Goal: Information Seeking & Learning: Learn about a topic

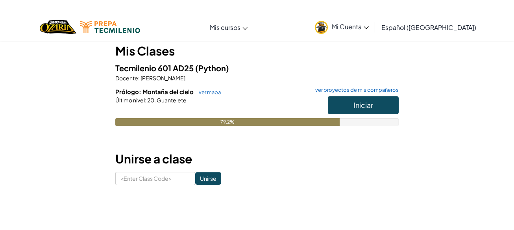
scroll to position [59, 0]
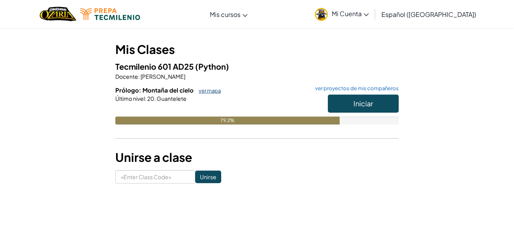
click at [205, 91] on link "ver mapa" at bounding box center [208, 90] width 26 height 6
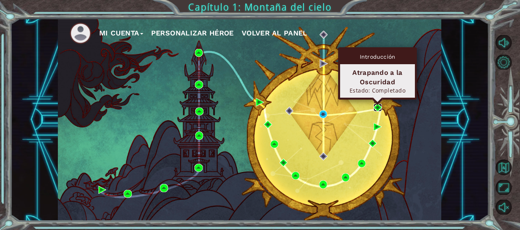
click at [376, 105] on img at bounding box center [377, 107] width 8 height 8
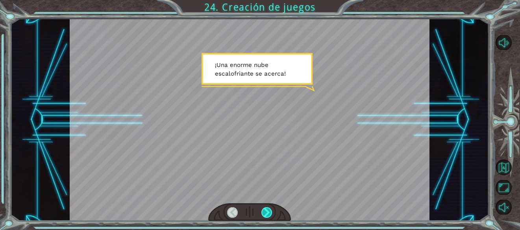
click at [264, 211] on div at bounding box center [266, 212] width 11 height 11
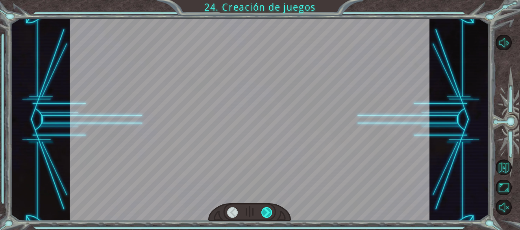
click at [264, 211] on div at bounding box center [266, 212] width 11 height 11
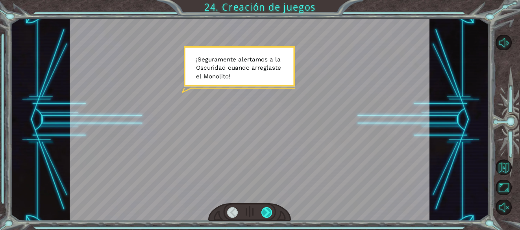
click at [264, 211] on div at bounding box center [266, 212] width 11 height 11
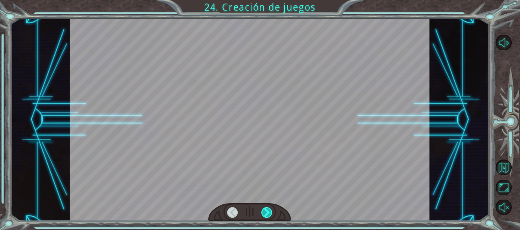
click at [264, 211] on div at bounding box center [266, 212] width 11 height 11
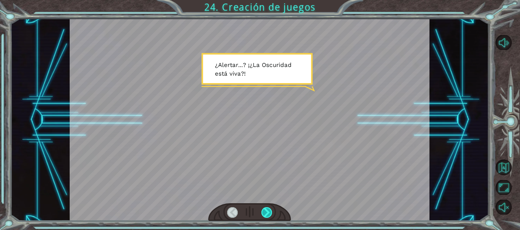
click at [264, 211] on div at bounding box center [266, 212] width 11 height 11
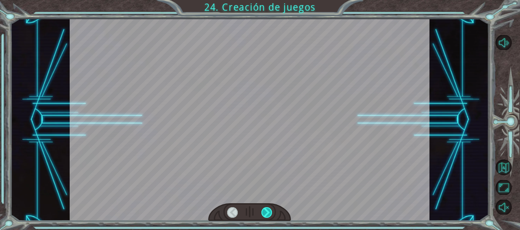
click at [264, 211] on div at bounding box center [266, 212] width 11 height 11
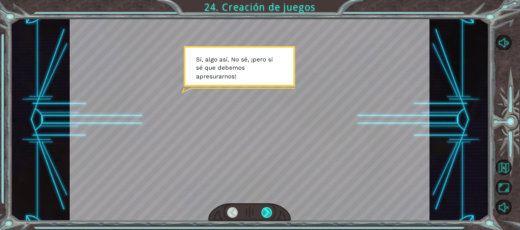
click at [264, 211] on div at bounding box center [266, 212] width 11 height 11
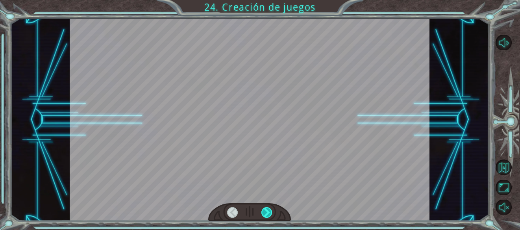
click at [264, 211] on div at bounding box center [266, 212] width 11 height 11
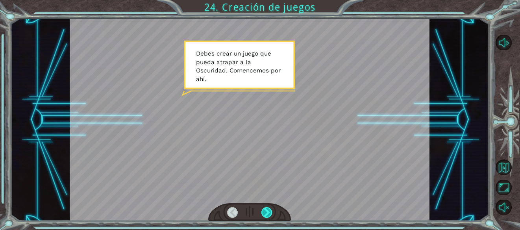
click at [264, 211] on div at bounding box center [266, 212] width 11 height 11
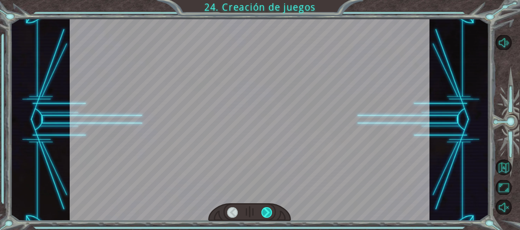
click at [264, 211] on div at bounding box center [266, 212] width 11 height 11
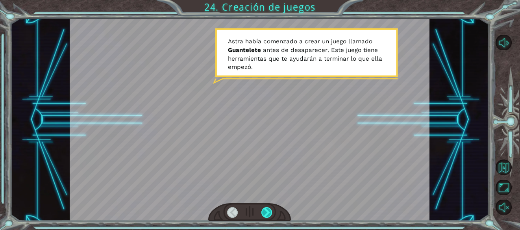
click at [264, 211] on div at bounding box center [266, 212] width 11 height 11
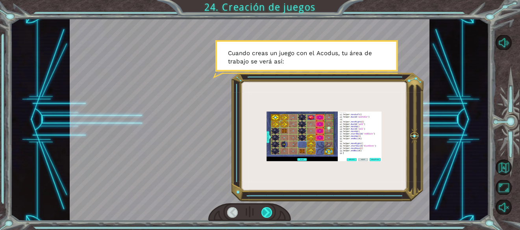
click at [264, 211] on div at bounding box center [266, 212] width 11 height 11
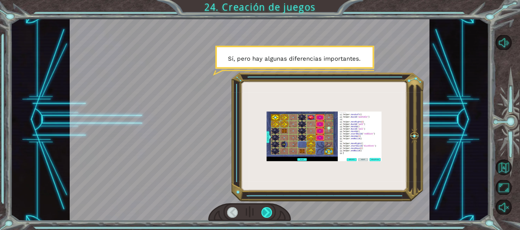
click at [264, 211] on div at bounding box center [266, 212] width 11 height 11
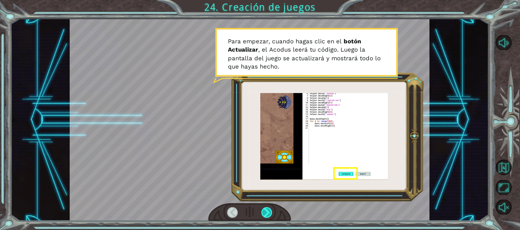
click at [264, 211] on div at bounding box center [266, 212] width 11 height 11
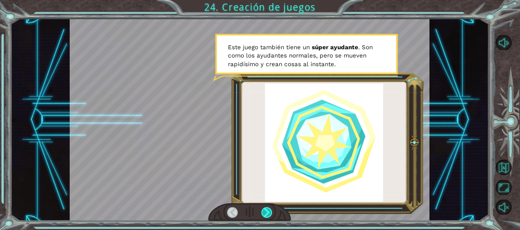
click at [264, 211] on div at bounding box center [266, 212] width 11 height 11
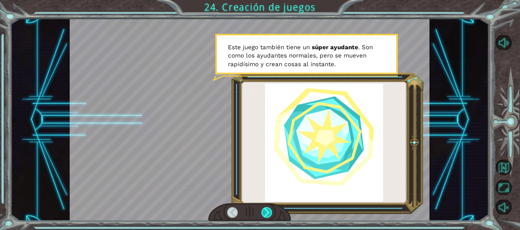
click at [264, 211] on div at bounding box center [266, 212] width 11 height 11
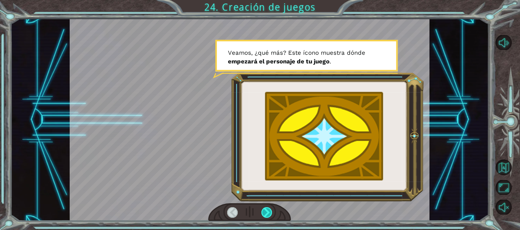
click at [264, 211] on div at bounding box center [266, 212] width 11 height 11
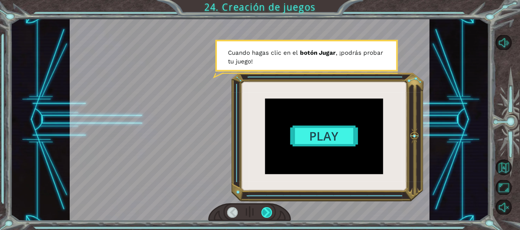
click at [264, 211] on div at bounding box center [266, 212] width 11 height 11
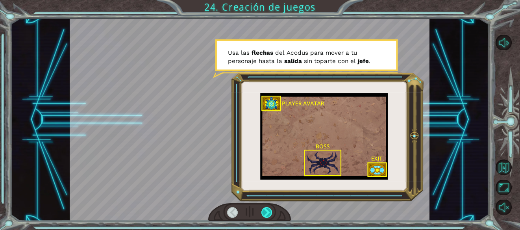
click at [264, 211] on div at bounding box center [266, 212] width 11 height 11
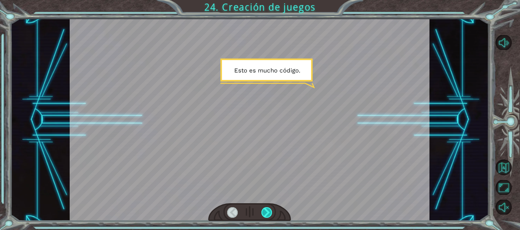
click at [264, 211] on div at bounding box center [266, 212] width 11 height 11
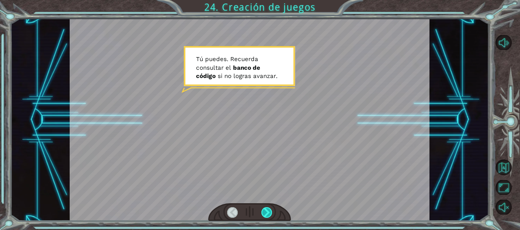
click at [264, 211] on div at bounding box center [266, 212] width 11 height 11
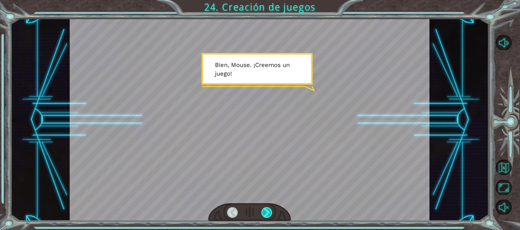
click at [264, 211] on div at bounding box center [266, 212] width 11 height 11
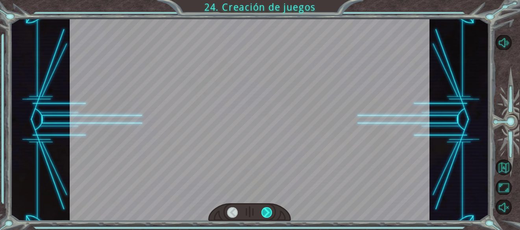
click at [264, 211] on div at bounding box center [266, 212] width 11 height 11
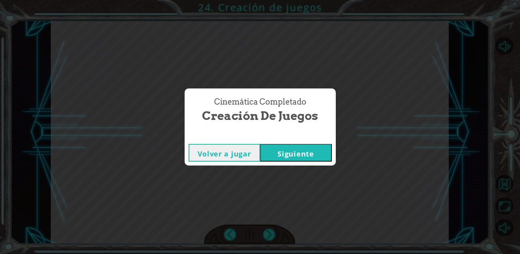
click at [314, 149] on button "Siguiente" at bounding box center [296, 153] width 72 height 18
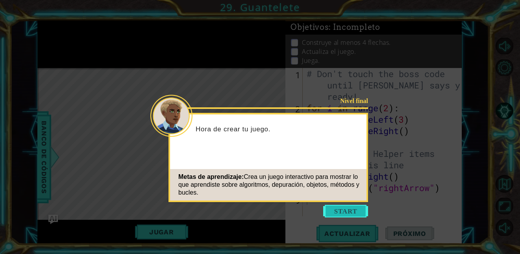
click at [341, 209] on button "Start" at bounding box center [345, 211] width 45 height 13
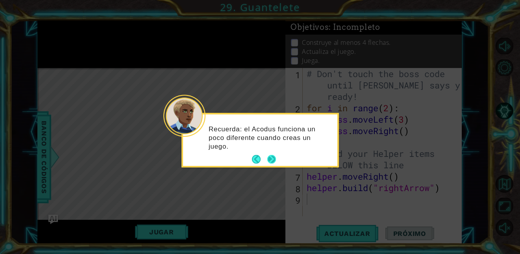
click at [273, 158] on button "Next" at bounding box center [271, 159] width 9 height 9
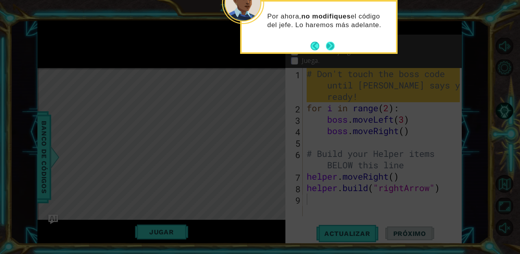
click at [332, 45] on button "Next" at bounding box center [330, 46] width 9 height 9
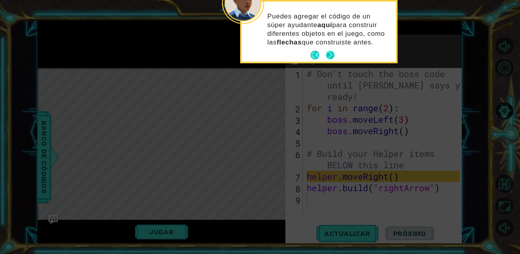
click at [328, 54] on button "Next" at bounding box center [330, 55] width 9 height 9
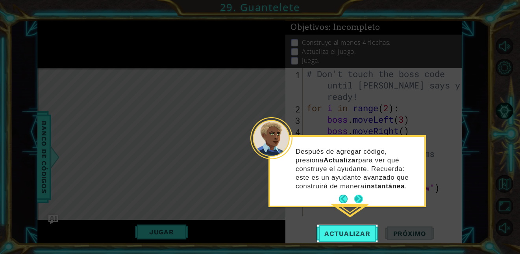
click at [359, 196] on button "Next" at bounding box center [358, 199] width 9 height 9
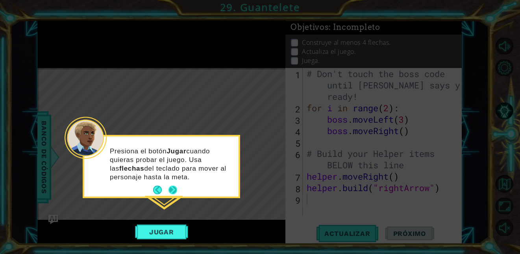
click at [175, 188] on button "Next" at bounding box center [172, 190] width 9 height 9
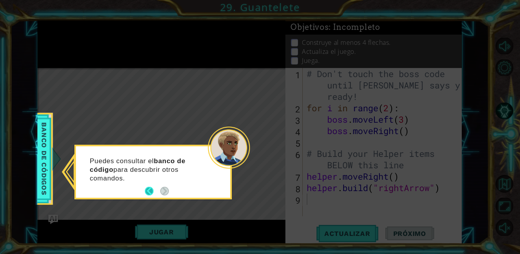
click at [150, 189] on button "Back" at bounding box center [152, 191] width 15 height 9
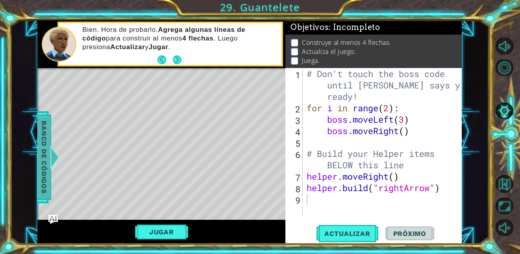
click at [46, 150] on span "Banco de códigos" at bounding box center [44, 156] width 13 height 81
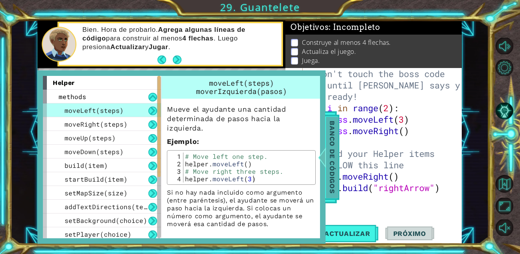
click at [327, 167] on span "Banco de códigos" at bounding box center [332, 156] width 13 height 81
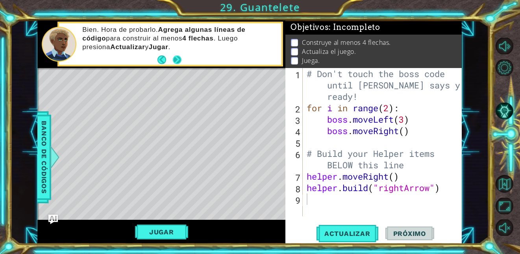
click at [176, 57] on button "Next" at bounding box center [177, 59] width 9 height 9
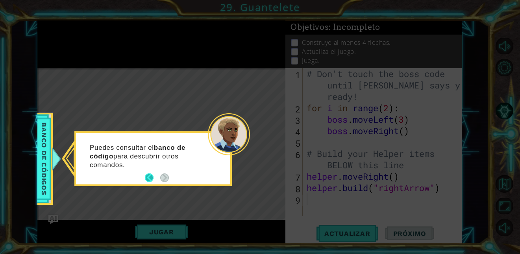
click at [150, 178] on button "Back" at bounding box center [152, 177] width 15 height 9
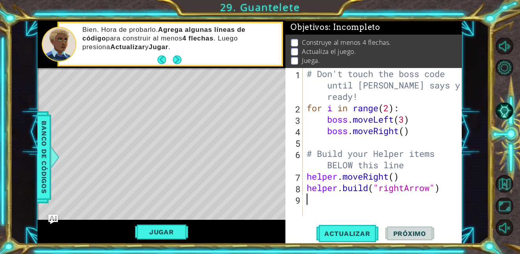
click at [315, 202] on div "# Don't touch the boss code until [PERSON_NAME] says you're ready! for i in ran…" at bounding box center [384, 165] width 159 height 194
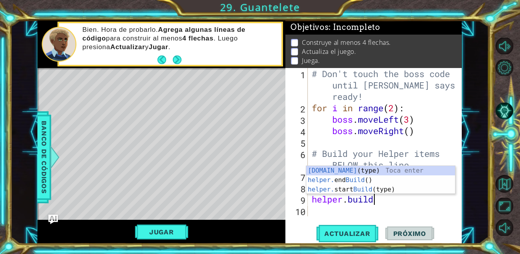
scroll to position [0, 3]
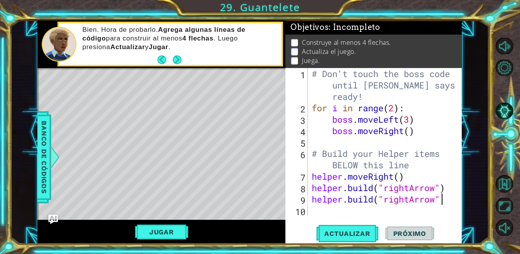
type textarea "[DOMAIN_NAME]("rightArrow")"
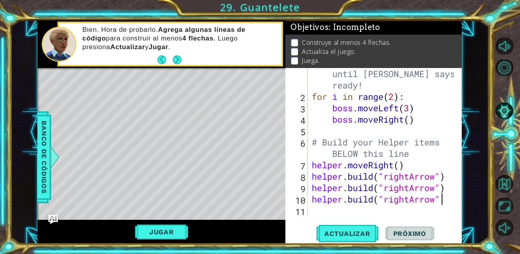
type textarea "[DOMAIN_NAME]("rightArrow")"
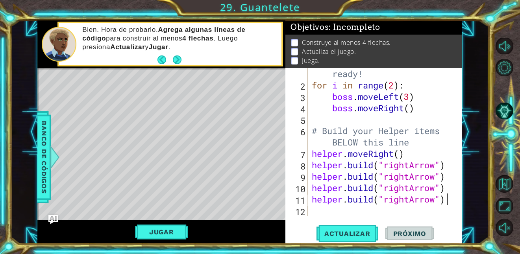
scroll to position [0, 6]
type textarea "[DOMAIN_NAME]("rightArrow")"
click at [350, 222] on button "Actualizar" at bounding box center [347, 234] width 62 height 18
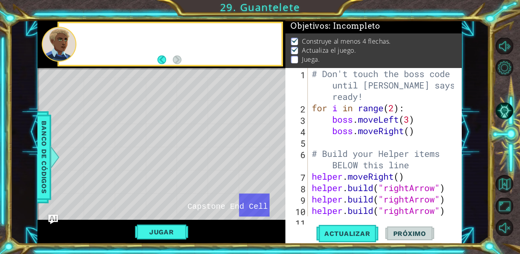
scroll to position [0, 0]
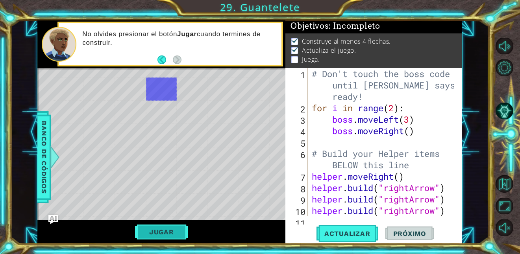
click at [165, 222] on button "Jugar" at bounding box center [161, 232] width 53 height 15
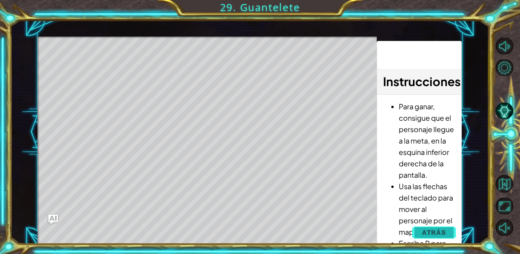
click at [418, 222] on button "Atrás" at bounding box center [434, 233] width 44 height 16
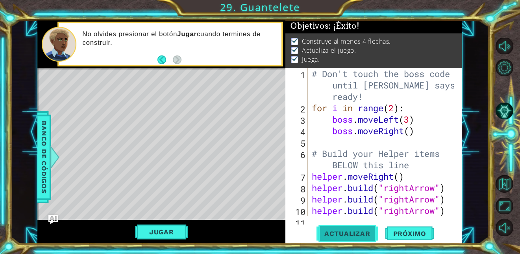
click at [339, 222] on span "Actualizar" at bounding box center [347, 234] width 62 height 8
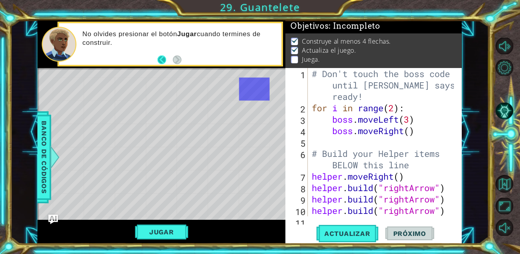
click at [166, 63] on button "Back" at bounding box center [164, 59] width 15 height 9
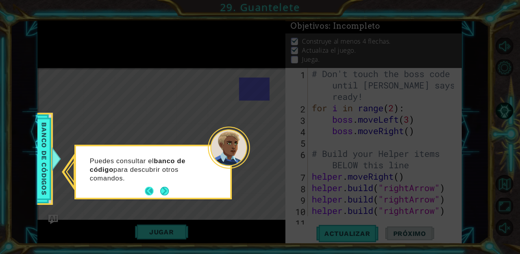
click at [149, 190] on button "Back" at bounding box center [152, 191] width 15 height 9
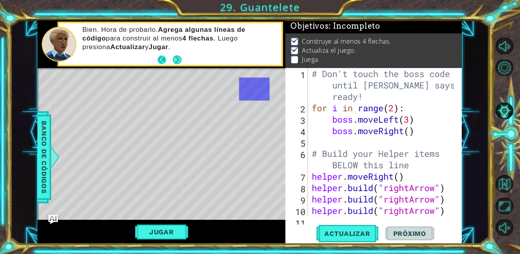
click at [164, 59] on button "Back" at bounding box center [164, 59] width 15 height 9
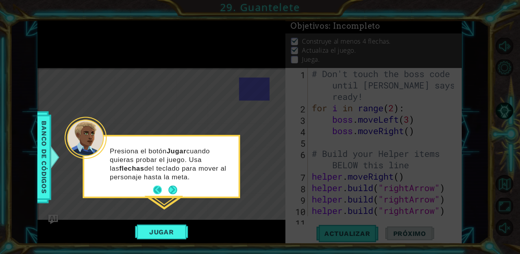
click at [155, 190] on button "Back" at bounding box center [160, 190] width 15 height 9
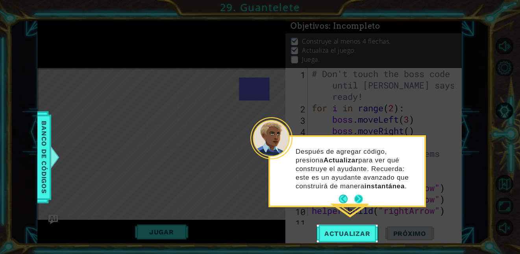
click at [358, 197] on button "Next" at bounding box center [358, 199] width 9 height 9
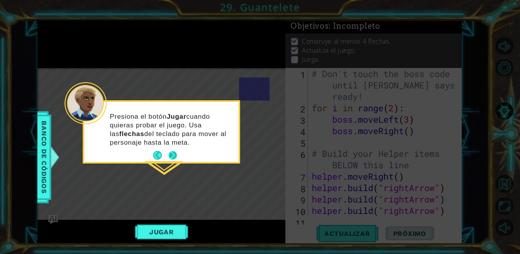
click at [175, 153] on button "Next" at bounding box center [172, 155] width 9 height 9
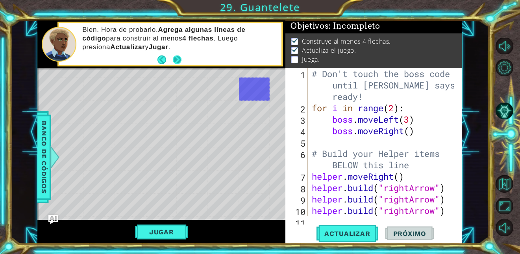
click at [177, 57] on button "Next" at bounding box center [177, 59] width 9 height 9
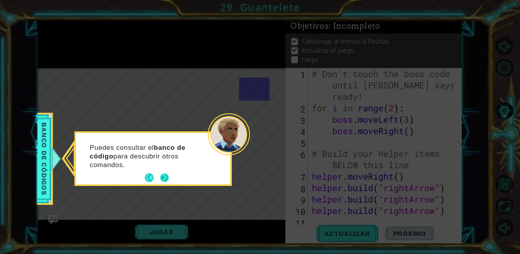
click at [165, 178] on button "Next" at bounding box center [164, 177] width 9 height 9
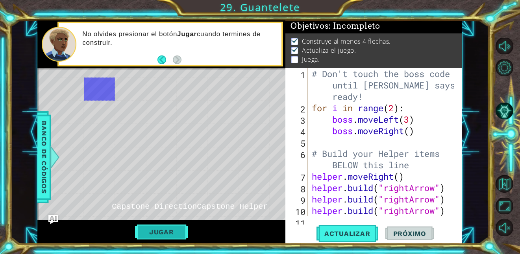
click at [160, 222] on button "Jugar" at bounding box center [161, 232] width 53 height 15
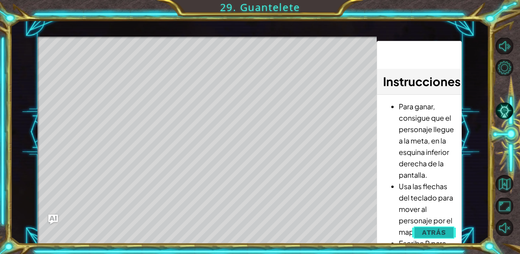
click at [436, 222] on span "Atrás" at bounding box center [434, 233] width 24 height 8
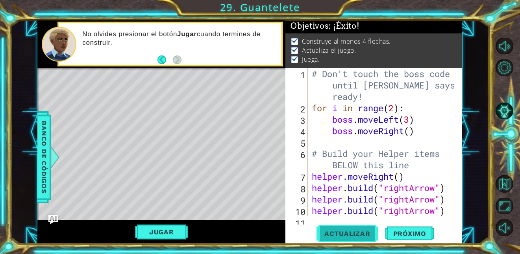
click at [357, 222] on button "Actualizar" at bounding box center [347, 234] width 62 height 18
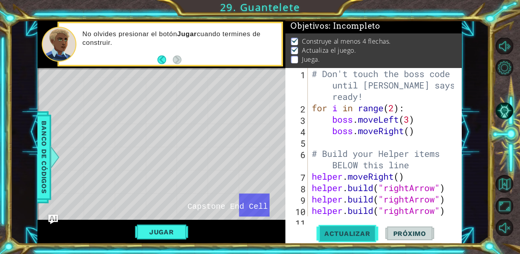
click at [359, 222] on span "Actualizar" at bounding box center [347, 234] width 62 height 8
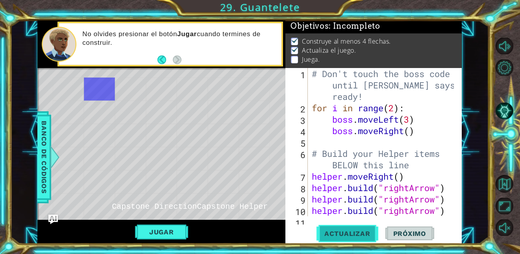
click at [346, 222] on span "Actualizar" at bounding box center [347, 234] width 62 height 8
click at [175, 222] on button "Jugar" at bounding box center [161, 232] width 53 height 15
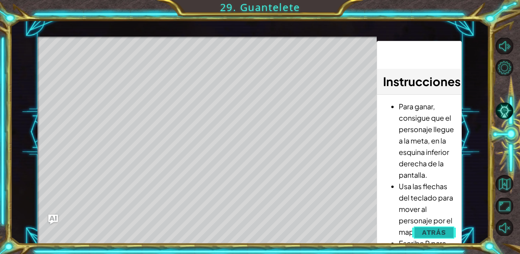
click at [435, 222] on span "Atrás" at bounding box center [434, 233] width 24 height 8
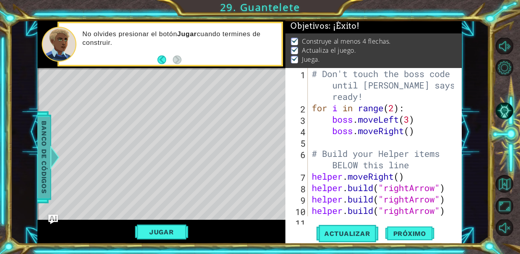
click at [48, 155] on span "Banco de códigos" at bounding box center [44, 156] width 13 height 81
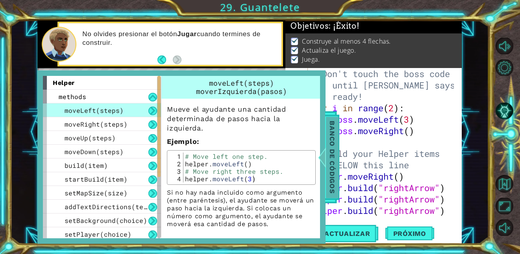
click at [328, 159] on span "Banco de códigos" at bounding box center [332, 156] width 13 height 81
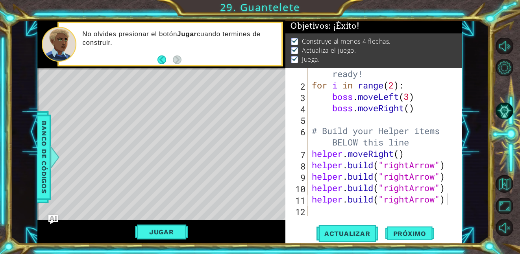
scroll to position [23, 0]
click at [166, 222] on button "Jugar" at bounding box center [161, 232] width 53 height 15
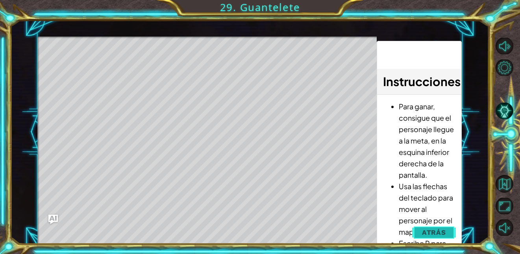
click at [430, 222] on span "Atrás" at bounding box center [434, 233] width 24 height 8
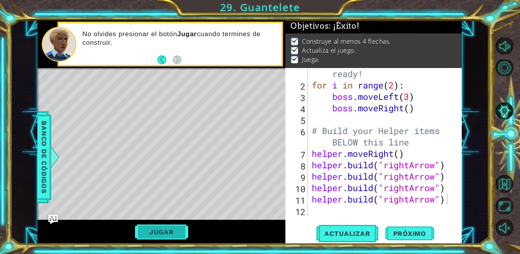
click at [169, 222] on button "Jugar" at bounding box center [161, 232] width 53 height 15
click at [408, 222] on span "Próximo" at bounding box center [409, 234] width 49 height 8
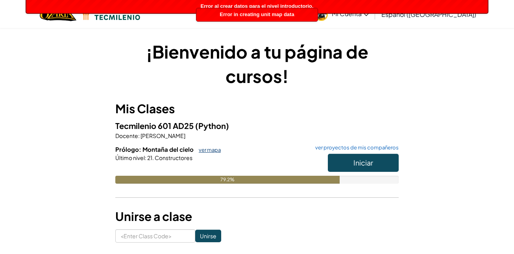
click at [206, 148] on link "ver mapa" at bounding box center [208, 150] width 26 height 6
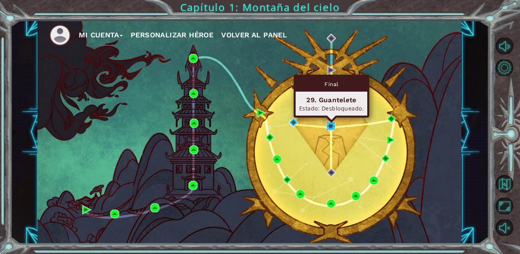
click at [331, 128] on img at bounding box center [330, 126] width 9 height 9
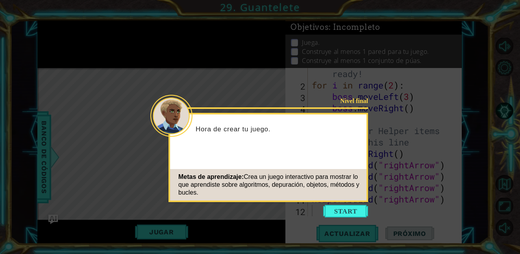
scroll to position [23, 0]
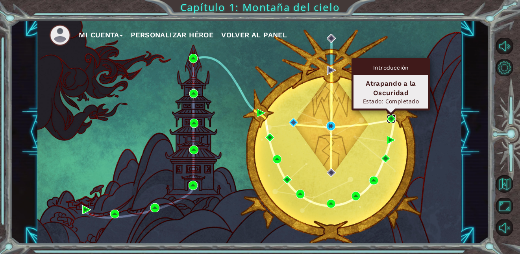
click at [393, 118] on img at bounding box center [391, 118] width 9 height 9
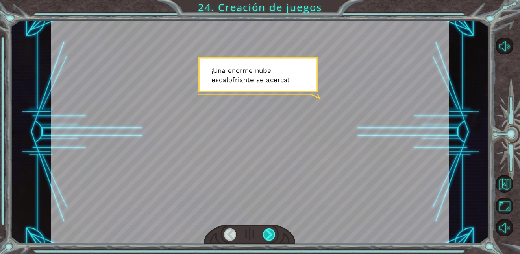
click at [266, 222] on div at bounding box center [269, 235] width 12 height 12
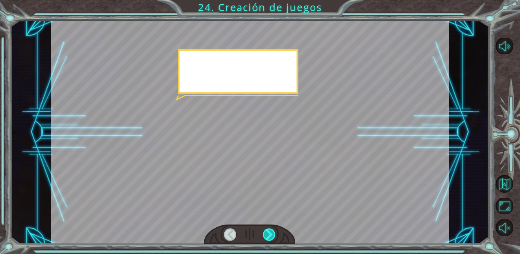
click at [266, 222] on div at bounding box center [269, 235] width 12 height 12
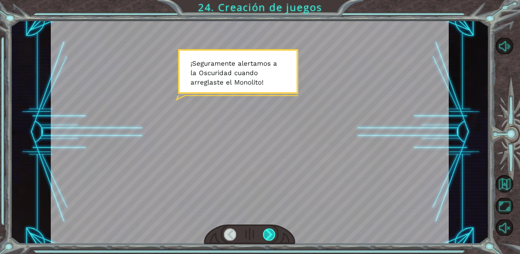
click at [266, 222] on div at bounding box center [269, 235] width 12 height 12
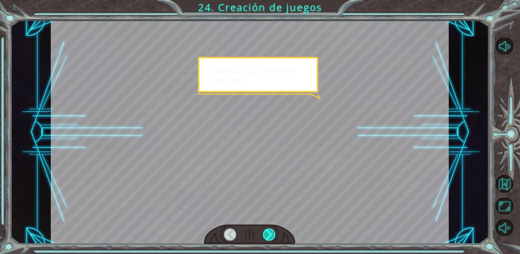
click at [266, 222] on div at bounding box center [269, 235] width 12 height 12
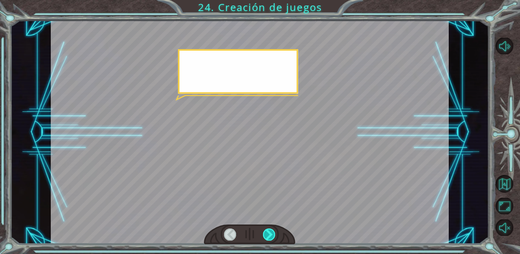
click at [266, 222] on div at bounding box center [269, 235] width 12 height 12
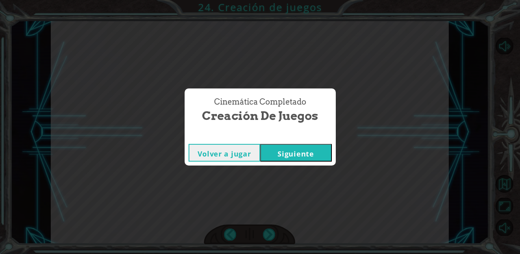
click at [301, 154] on button "Siguiente" at bounding box center [296, 153] width 72 height 18
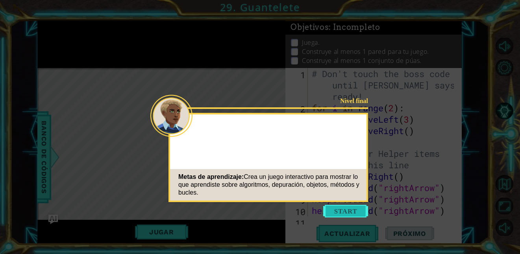
click at [341, 208] on button "Start" at bounding box center [345, 211] width 45 height 13
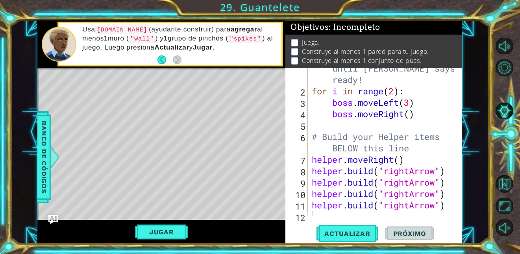
scroll to position [23, 0]
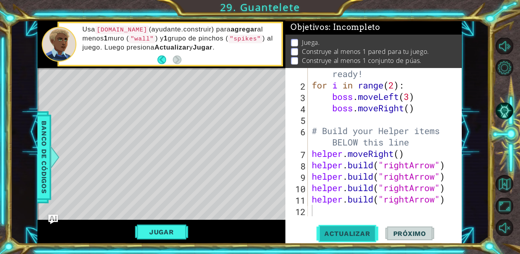
click at [356, 222] on button "Actualizar" at bounding box center [347, 234] width 62 height 18
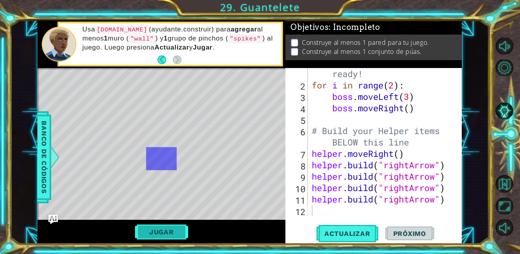
click at [181, 222] on button "Jugar" at bounding box center [161, 232] width 53 height 15
type textarea "[DOMAIN_NAME]("rightArrow")"
click at [448, 202] on div "# Don't touch the boss code until [PERSON_NAME] says you're ready! for i in ran…" at bounding box center [383, 142] width 147 height 194
click at [369, 214] on div "# Don't touch the boss code until [PERSON_NAME] says you're ready! for i in ran…" at bounding box center [383, 142] width 147 height 194
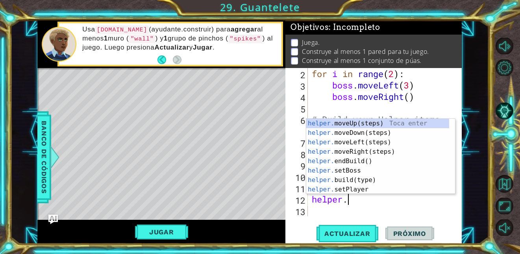
scroll to position [0, 2]
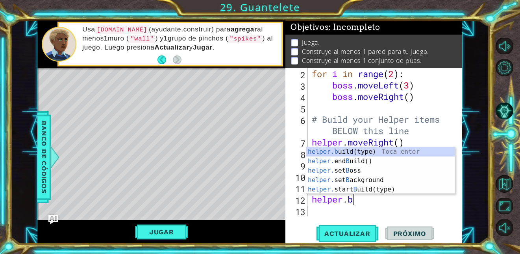
type textarea "[DOMAIN_NAME]("wall")"
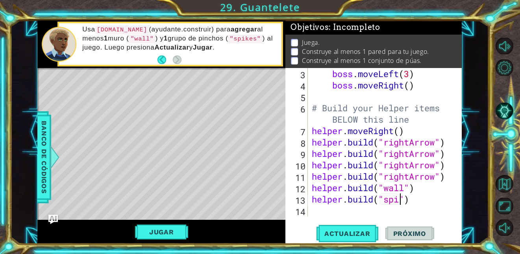
scroll to position [0, 5]
click at [371, 222] on span "Actualizar" at bounding box center [347, 234] width 62 height 8
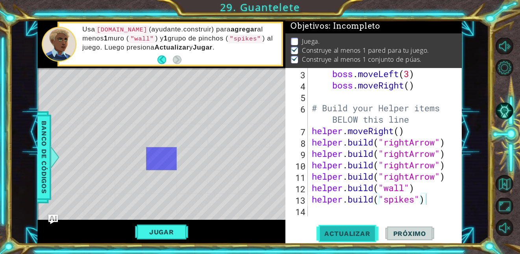
scroll to position [6, 0]
click at [176, 222] on button "Jugar" at bounding box center [161, 232] width 53 height 15
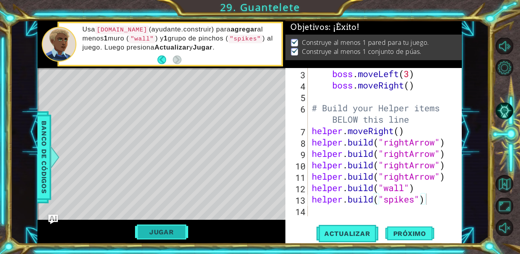
scroll to position [2, 0]
click at [419, 222] on button "Próximo" at bounding box center [409, 234] width 49 height 18
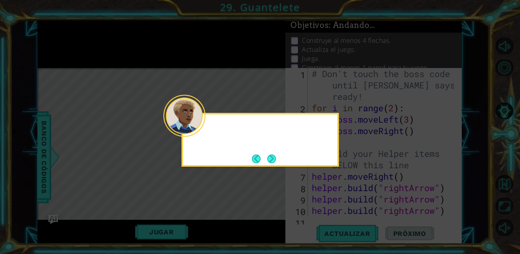
scroll to position [0, 0]
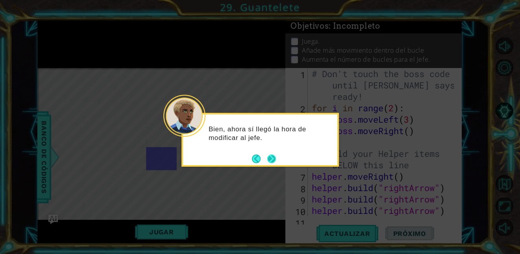
click at [272, 156] on button "Next" at bounding box center [271, 159] width 9 height 9
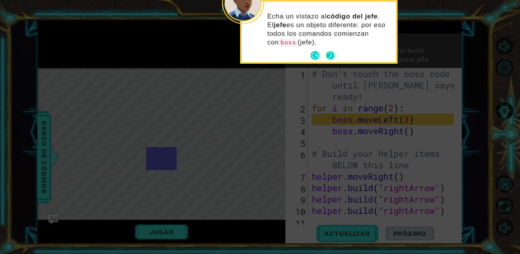
click at [326, 54] on button "Next" at bounding box center [330, 55] width 9 height 9
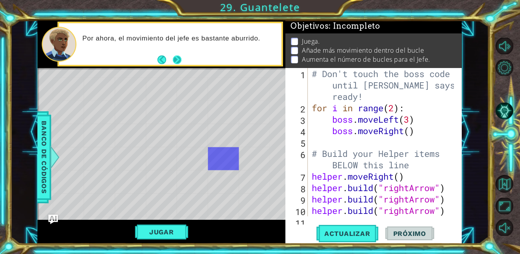
click at [181, 56] on button "Next" at bounding box center [177, 59] width 9 height 9
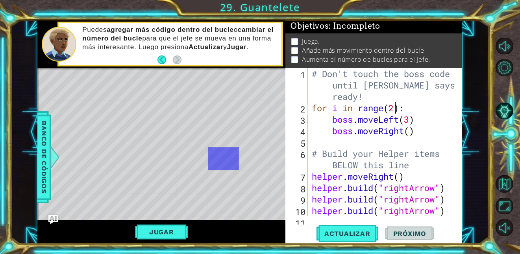
click at [395, 109] on div "# Don't touch the boss code until [PERSON_NAME] says you're ready! for i in ran…" at bounding box center [383, 165] width 147 height 194
click at [415, 133] on div "# Don't touch the boss code until [PERSON_NAME] says you're ready! for i in ran…" at bounding box center [383, 165] width 147 height 194
type textarea "boss.moveRight()"
click at [374, 142] on div "# Don't touch the boss code until [PERSON_NAME] says you're ready! for i in ran…" at bounding box center [383, 165] width 147 height 194
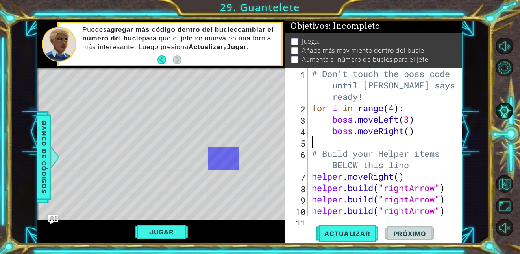
scroll to position [0, 0]
type textarea "b"
click at [426, 132] on div "# Don't touch the boss code until [PERSON_NAME] says you're ready! for i in ran…" at bounding box center [383, 165] width 147 height 194
type textarea "boss.moveRight()"
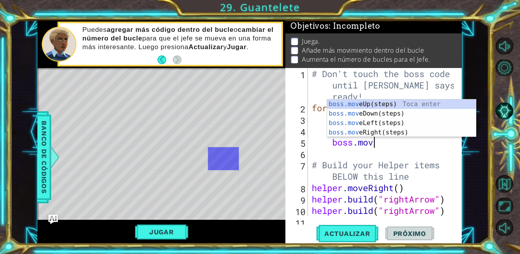
scroll to position [0, 3]
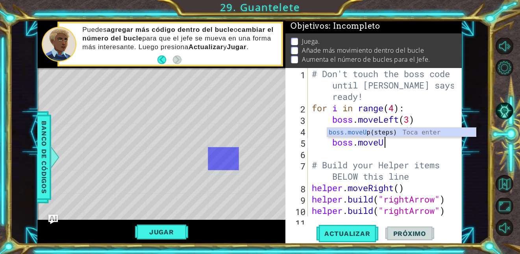
type textarea "boss.moveUp"
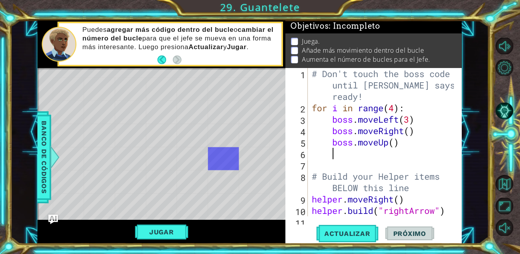
scroll to position [0, 0]
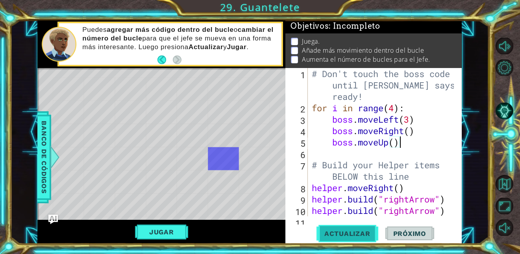
type textarea "boss.moveUp()"
click at [351, 222] on span "Actualizar" at bounding box center [347, 234] width 62 height 8
click at [180, 222] on button "Jugar" at bounding box center [161, 232] width 53 height 15
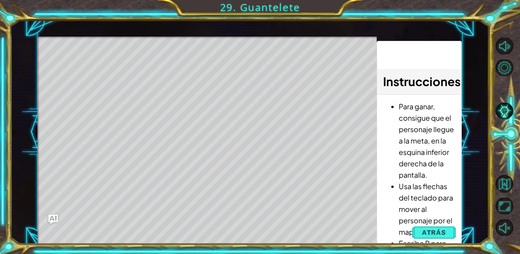
scroll to position [2, 0]
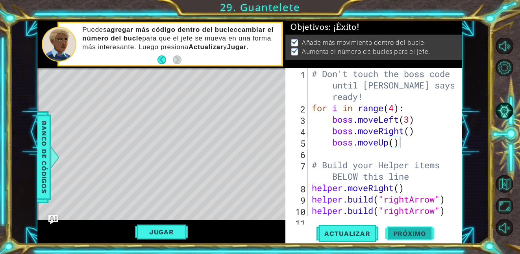
click at [405, 222] on span "Próximo" at bounding box center [409, 234] width 49 height 8
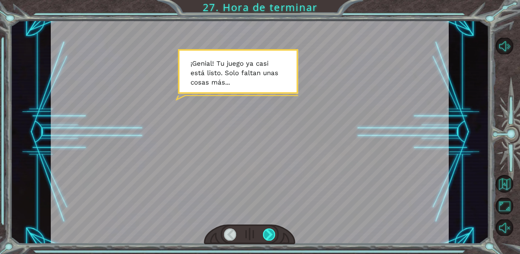
click at [269, 222] on div at bounding box center [269, 235] width 12 height 12
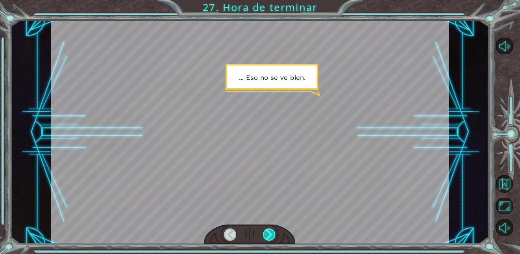
click at [269, 222] on div at bounding box center [269, 235] width 12 height 12
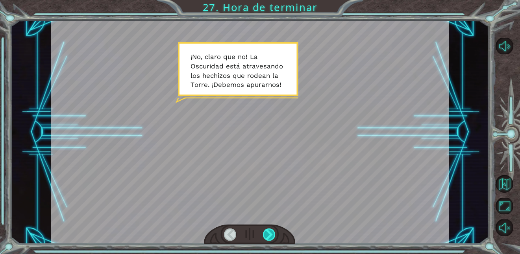
click at [269, 222] on div at bounding box center [269, 235] width 12 height 12
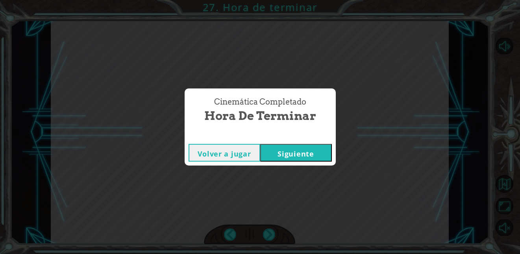
click at [317, 157] on button "Siguiente" at bounding box center [296, 153] width 72 height 18
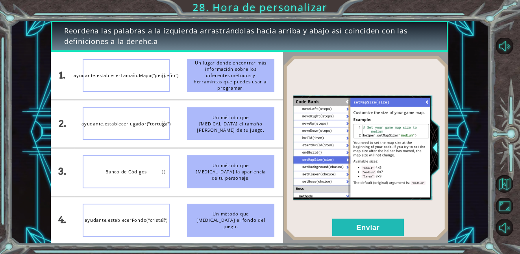
click at [317, 157] on button "Siguiente" at bounding box center [296, 153] width 72 height 18
click at [507, 184] on button "Volver al mapa" at bounding box center [504, 184] width 18 height 18
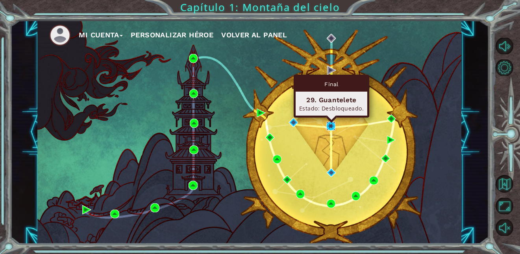
click at [331, 129] on img at bounding box center [330, 126] width 9 height 9
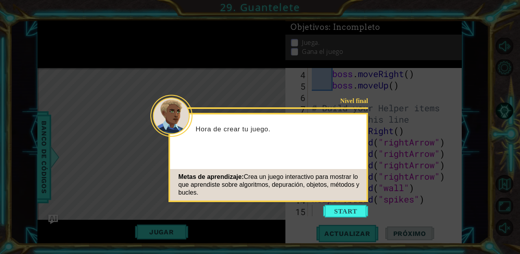
scroll to position [57, 0]
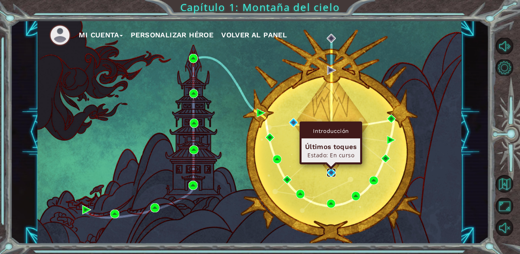
click at [332, 172] on img at bounding box center [330, 172] width 9 height 9
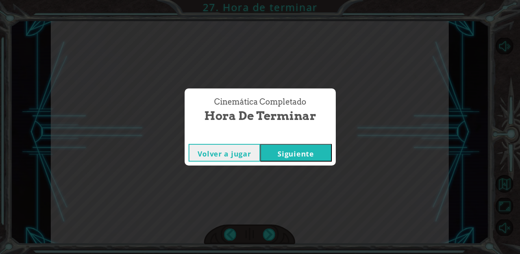
click at [313, 155] on button "Siguiente" at bounding box center [296, 153] width 72 height 18
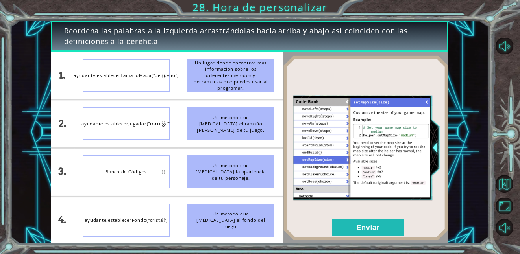
drag, startPoint x: 236, startPoint y: 116, endPoint x: 189, endPoint y: 98, distance: 50.3
click at [189, 98] on ul "Un lugar donde encontrar más información sobre los diferentes métodos y herrami…" at bounding box center [230, 148] width 105 height 192
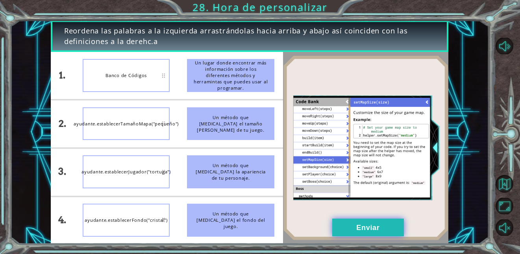
click at [361, 222] on button "Enviar" at bounding box center [368, 228] width 72 height 18
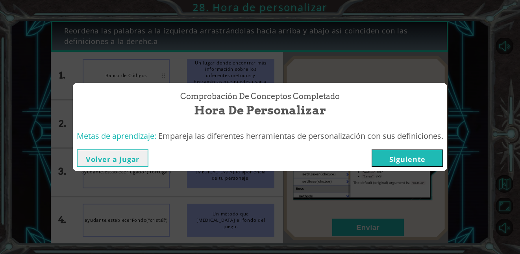
click at [395, 159] on button "Siguiente" at bounding box center [407, 158] width 72 height 18
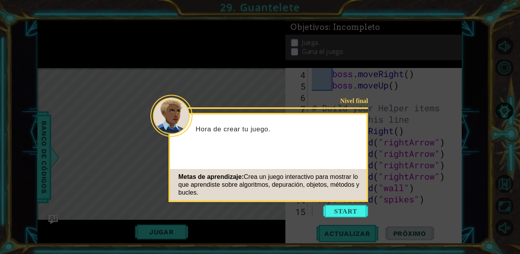
scroll to position [57, 0]
click at [354, 209] on button "Start" at bounding box center [345, 211] width 45 height 13
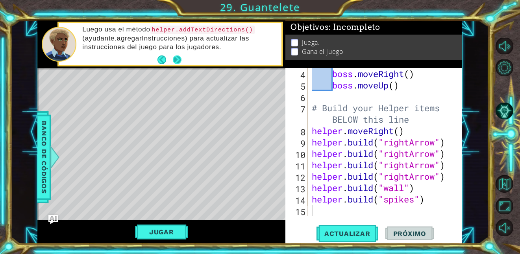
click at [180, 56] on button "Next" at bounding box center [177, 59] width 9 height 9
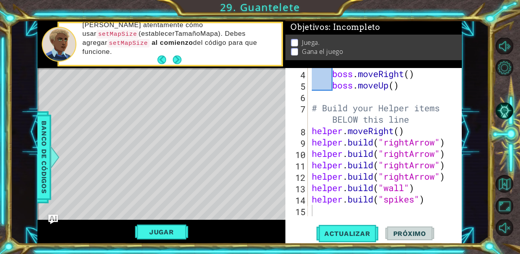
click at [180, 56] on button "Next" at bounding box center [177, 59] width 9 height 9
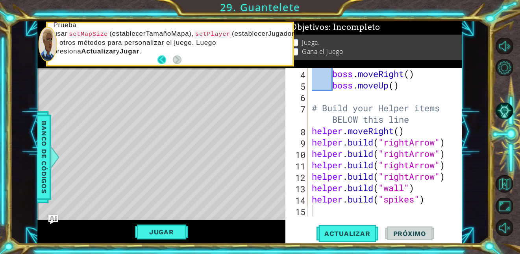
click at [161, 59] on button "Back" at bounding box center [164, 59] width 15 height 9
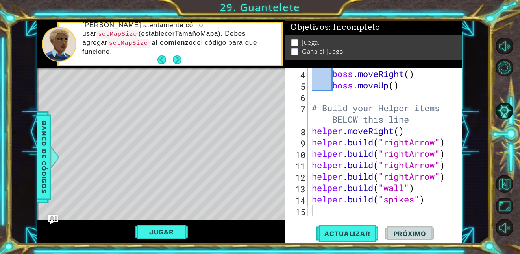
click at [161, 59] on button "Back" at bounding box center [164, 59] width 15 height 9
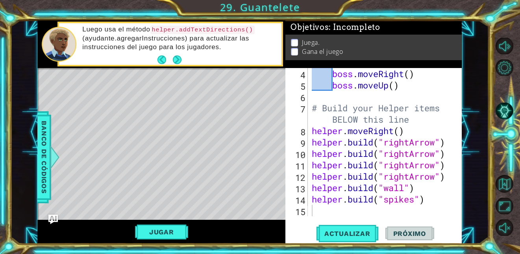
click at [161, 59] on button "Back" at bounding box center [164, 59] width 15 height 9
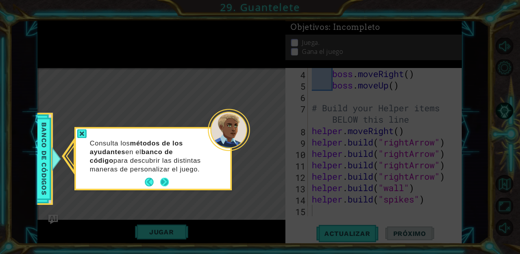
click at [164, 185] on button "Next" at bounding box center [164, 182] width 9 height 9
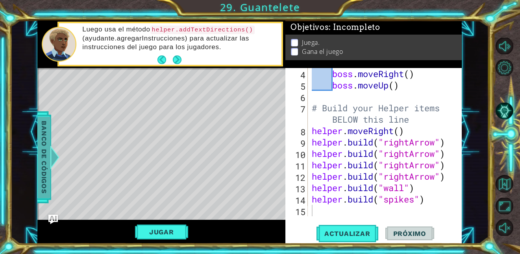
click at [40, 155] on span "Banco de códigos" at bounding box center [44, 156] width 13 height 81
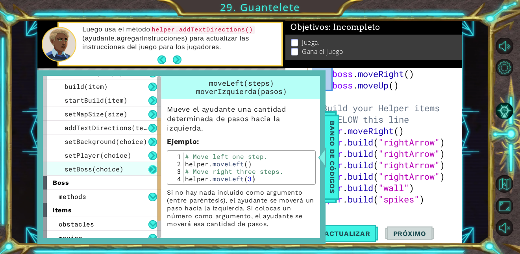
scroll to position [80, 0]
drag, startPoint x: 159, startPoint y: 124, endPoint x: 157, endPoint y: 166, distance: 41.8
click at [157, 166] on div "helper methods moveLeft(steps) moveRight(steps) moveUp(steps) moveDown(steps) b…" at bounding box center [102, 157] width 118 height 162
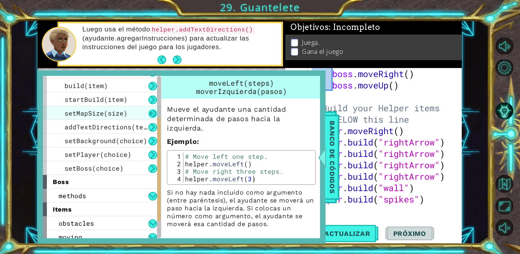
click at [148, 113] on button at bounding box center [152, 113] width 9 height 9
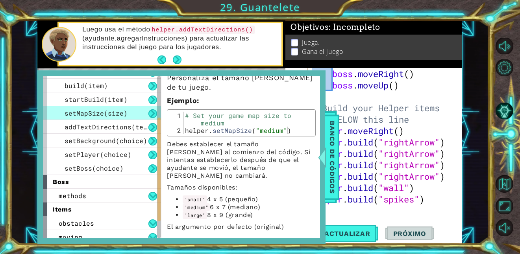
scroll to position [44, 0]
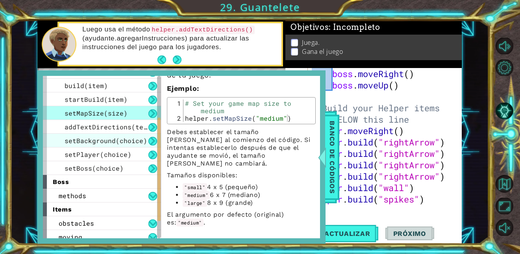
click at [116, 138] on span "setBackground(choice)" at bounding box center [106, 140] width 83 height 8
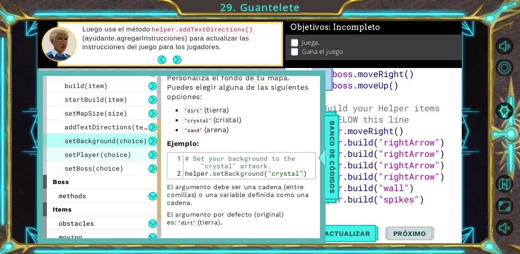
click at [121, 153] on span "setPlayer(choice)" at bounding box center [98, 154] width 67 height 8
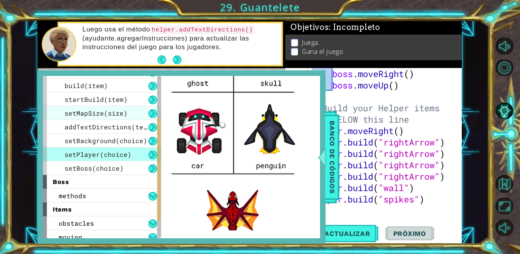
scroll to position [232, 0]
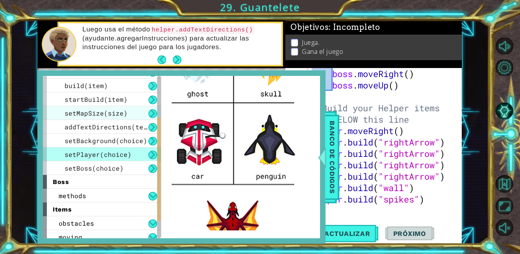
click at [102, 112] on span "setMapSize(size)" at bounding box center [96, 113] width 63 height 8
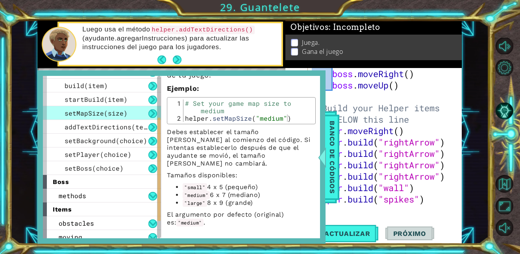
click at [376, 211] on div "boss . moveRight ( ) boss . moveUp ( ) # Build your Helper items BELOW this lin…" at bounding box center [383, 153] width 147 height 171
click at [331, 187] on span "Banco de códigos" at bounding box center [332, 156] width 13 height 81
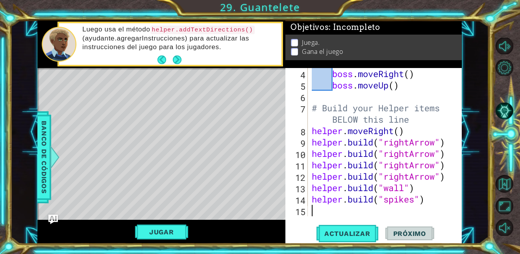
click at [328, 207] on div "boss . moveRight ( ) boss . moveUp ( ) # Build your Helper items BELOW this lin…" at bounding box center [383, 153] width 147 height 171
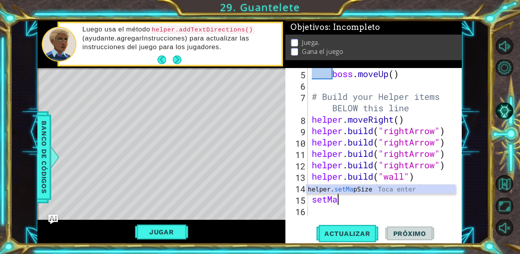
scroll to position [0, 1]
type textarea "helper.setMapSize("middle")"
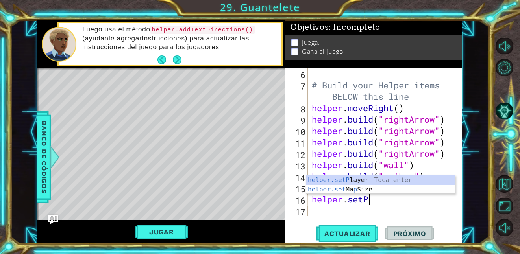
scroll to position [0, 2]
type textarea "helper.setPlayer("dragon")"
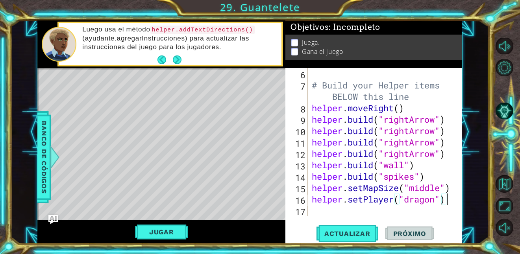
scroll to position [91, 0]
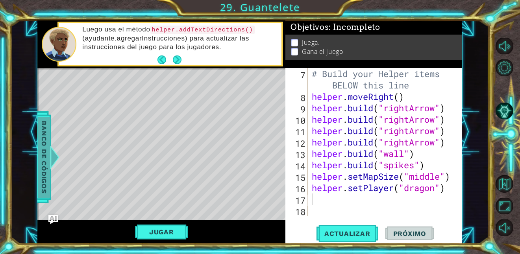
click at [44, 137] on span "Banco de códigos" at bounding box center [44, 156] width 13 height 81
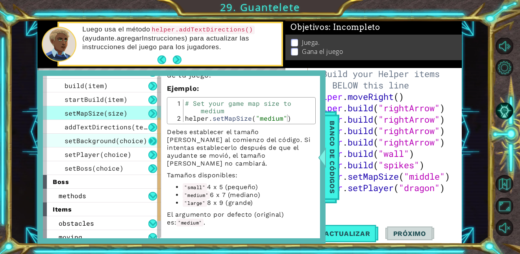
click at [153, 138] on button at bounding box center [152, 141] width 9 height 9
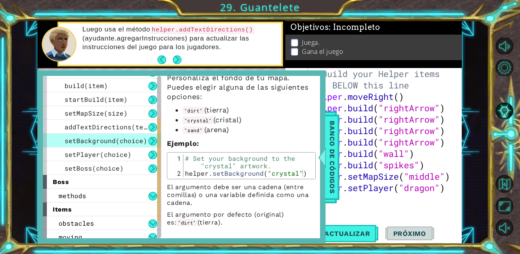
scroll to position [31, 0]
click at [326, 153] on div at bounding box center [322, 158] width 10 height 24
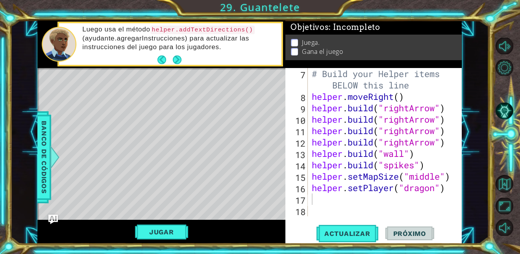
click at [330, 208] on div "# Build your Helper items BELOW this line helper . moveRight ( ) helper . build…" at bounding box center [383, 159] width 147 height 183
click at [323, 195] on div "# Build your Helper items BELOW this line helper . moveRight ( ) helper . build…" at bounding box center [383, 159] width 147 height 183
type textarea "helper.setBackground("sand")"
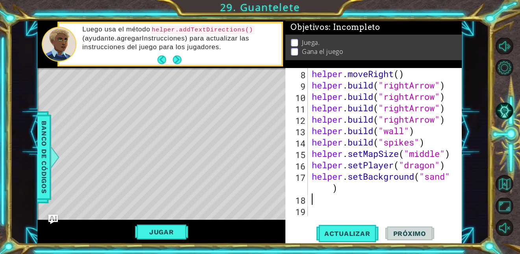
scroll to position [114, 0]
click at [343, 222] on span "Actualizar" at bounding box center [347, 234] width 62 height 8
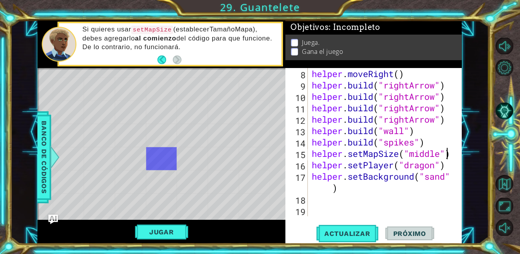
click at [449, 156] on div "helper . moveRight ( ) helper . build ( "rightArrow" ) helper . build ( "rightA…" at bounding box center [383, 153] width 147 height 171
click at [450, 152] on div "helper . moveRight ( ) helper . build ( "rightArrow" ) helper . build ( "rightA…" at bounding box center [383, 153] width 147 height 171
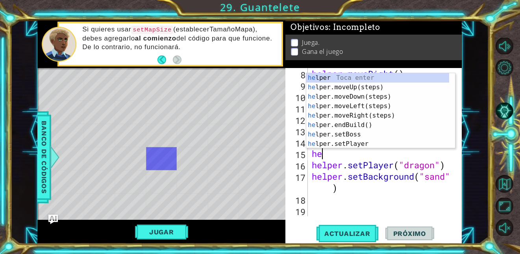
type textarea "h"
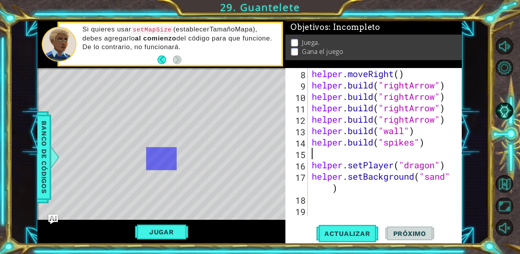
scroll to position [103, 0]
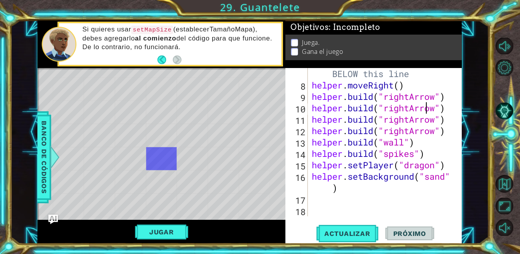
type textarea "# Build your Helper items BELOW this line"
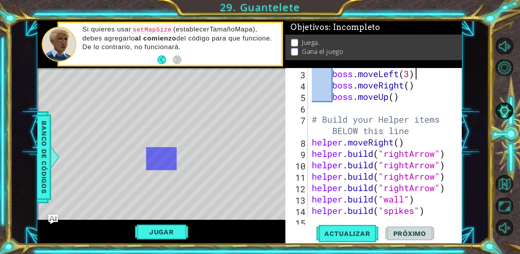
type textarea "# Don't touch the boss code until [PERSON_NAME] says you're ready!"
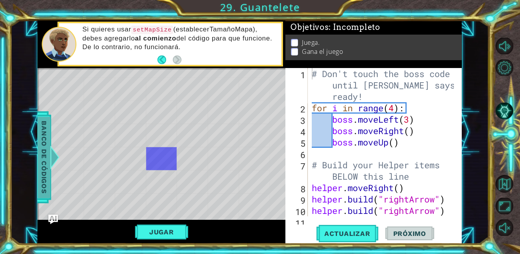
click at [43, 161] on span "Banco de códigos" at bounding box center [44, 156] width 13 height 81
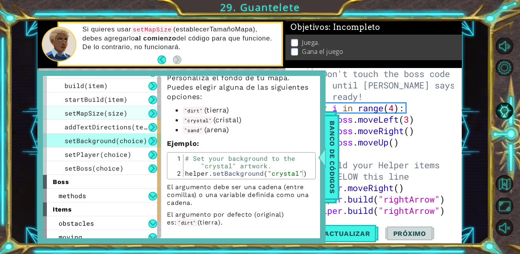
click at [109, 109] on span "setMapSize(size)" at bounding box center [96, 113] width 63 height 8
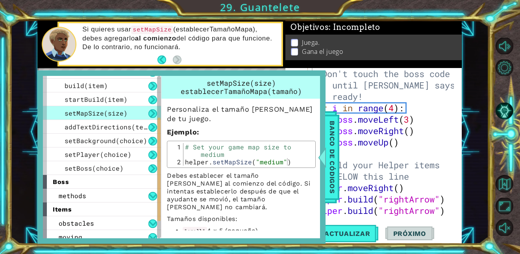
click at [315, 222] on div "Personaliza el tamaño [PERSON_NAME] de tu juego. Ejemplo : 1 2 # Set your game …" at bounding box center [241, 184] width 160 height 171
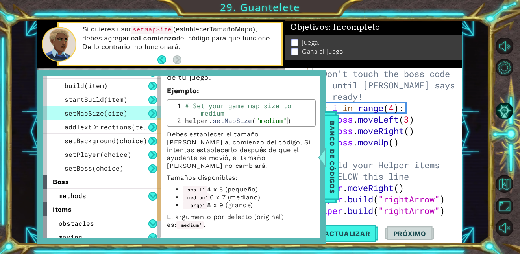
scroll to position [44, 0]
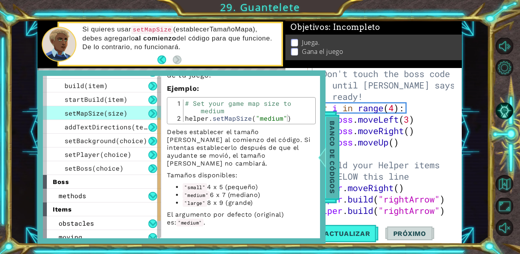
click at [333, 170] on span "Banco de códigos" at bounding box center [332, 156] width 13 height 81
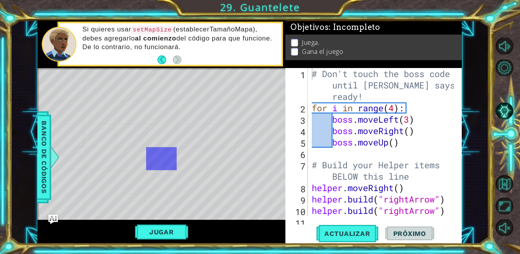
click at [312, 74] on div "# Don't touch the boss code until [PERSON_NAME] says you're ready! for i in ran…" at bounding box center [383, 165] width 147 height 194
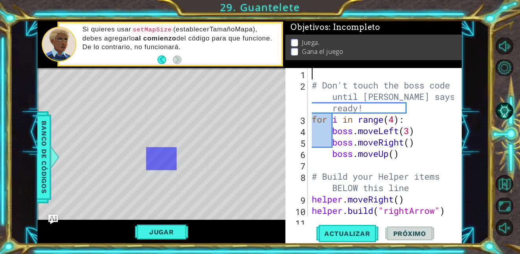
type textarea "s"
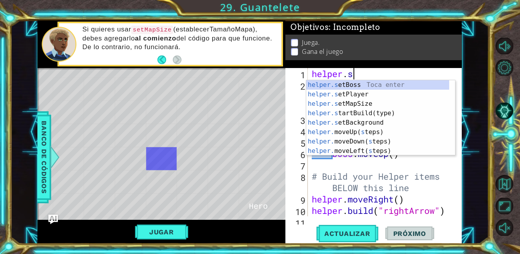
scroll to position [0, 2]
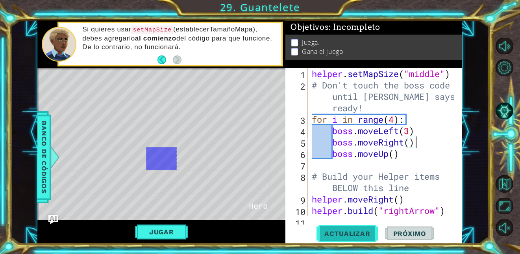
click at [367, 222] on span "Actualizar" at bounding box center [347, 234] width 62 height 8
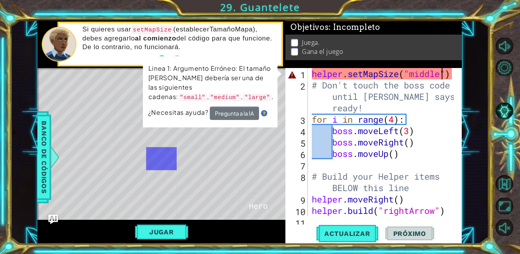
click at [443, 72] on div "helper . setMapSize ( "middle" ) # Don't touch the boss code until [PERSON_NAME…" at bounding box center [383, 153] width 147 height 171
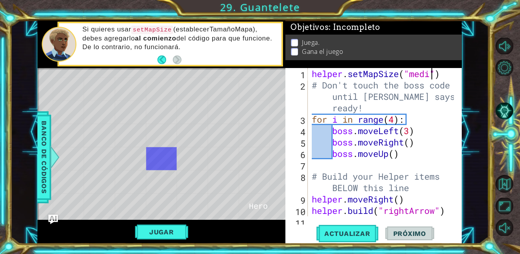
scroll to position [0, 6]
click at [343, 222] on span "Actualizar" at bounding box center [347, 234] width 62 height 8
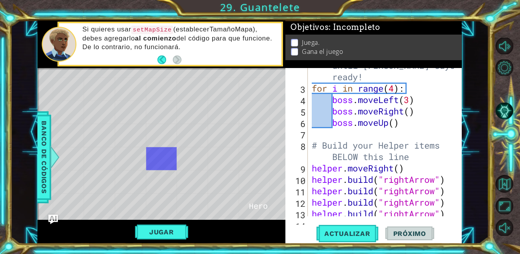
scroll to position [31, 0]
type textarea "for i in range(4):"
click at [390, 92] on div "# Don't touch the boss code until [PERSON_NAME] says you're ready! for i in ran…" at bounding box center [383, 145] width 147 height 194
click at [344, 222] on span "Actualizar" at bounding box center [347, 234] width 62 height 8
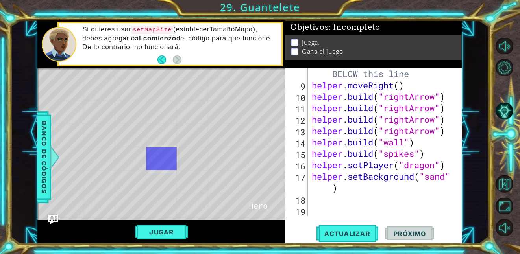
scroll to position [0, 0]
click at [332, 205] on div "# Build your Helper items BELOW this line helper . moveRight ( ) helper . build…" at bounding box center [383, 148] width 147 height 183
click at [327, 200] on div "# Build your Helper items BELOW this line helper . moveRight ( ) helper . build…" at bounding box center [383, 148] width 147 height 183
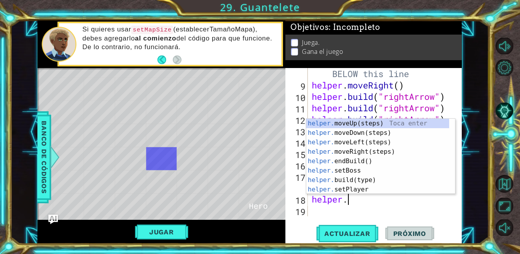
scroll to position [0, 2]
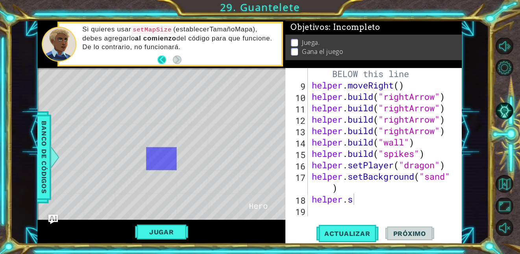
click at [163, 56] on button "Back" at bounding box center [164, 59] width 15 height 9
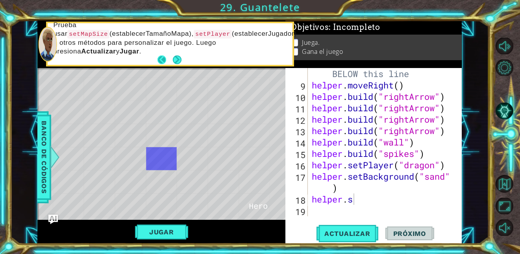
click at [160, 61] on button "Back" at bounding box center [164, 59] width 15 height 9
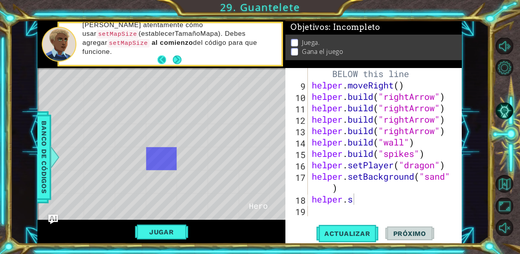
click at [162, 57] on button "Back" at bounding box center [164, 59] width 15 height 9
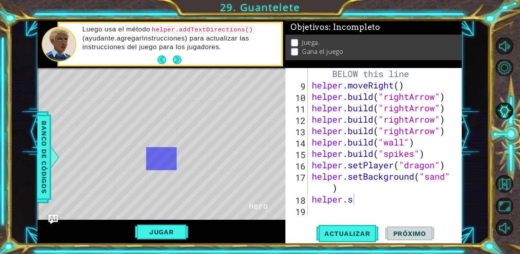
click at [358, 201] on div "# Build your Helper items BELOW this line helper . moveRight ( ) helper . build…" at bounding box center [383, 148] width 147 height 183
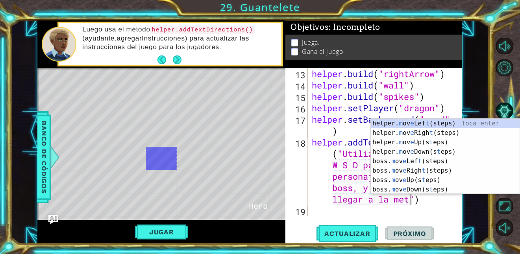
scroll to position [0, 29]
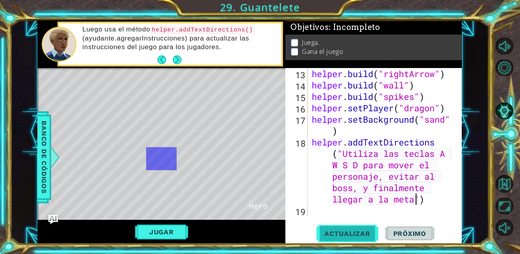
type textarea "helper.addTextDirections("Utiliza las teclas A W S D para mover el personaje, e…"
click at [346, 222] on button "Actualizar" at bounding box center [347, 234] width 62 height 18
click at [173, 222] on button "Jugar" at bounding box center [161, 232] width 53 height 15
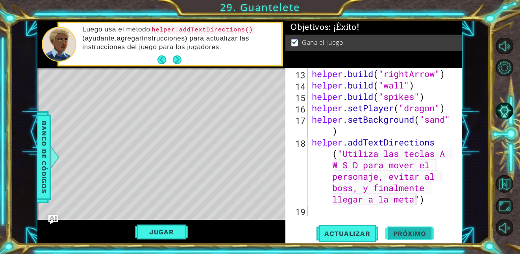
click at [404, 222] on span "Próximo" at bounding box center [409, 234] width 49 height 8
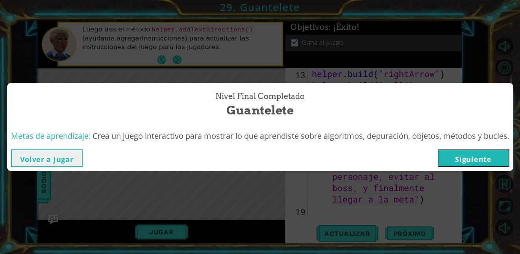
click at [470, 151] on button "Siguiente" at bounding box center [473, 158] width 72 height 18
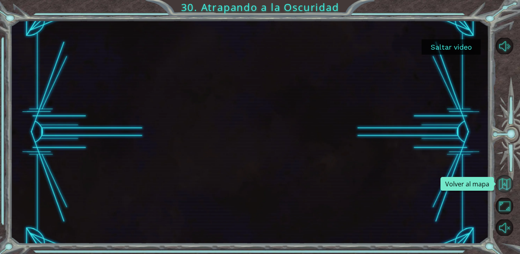
click at [505, 181] on button "Volver al mapa" at bounding box center [504, 184] width 18 height 18
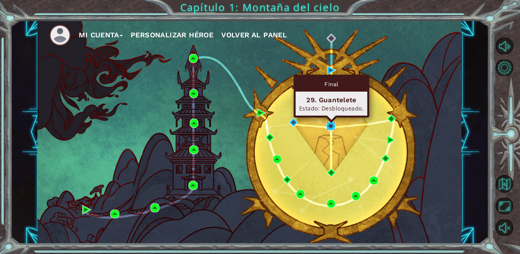
click at [330, 124] on img at bounding box center [330, 126] width 9 height 9
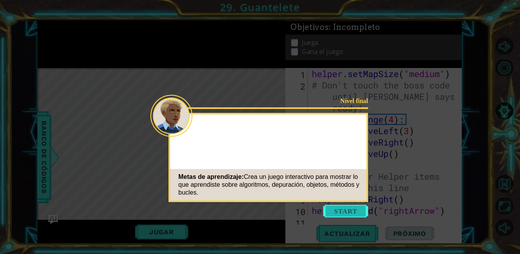
click at [337, 212] on button "Start" at bounding box center [345, 211] width 45 height 13
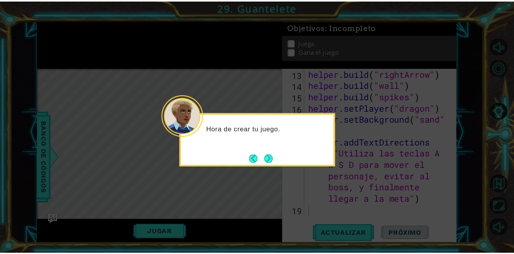
scroll to position [171, 0]
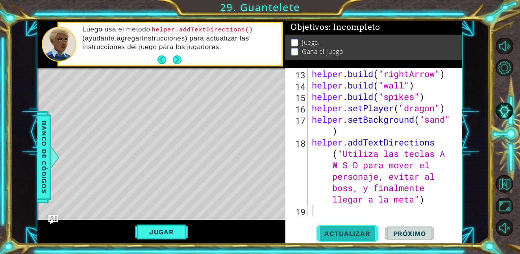
click at [345, 222] on span "Actualizar" at bounding box center [347, 234] width 62 height 8
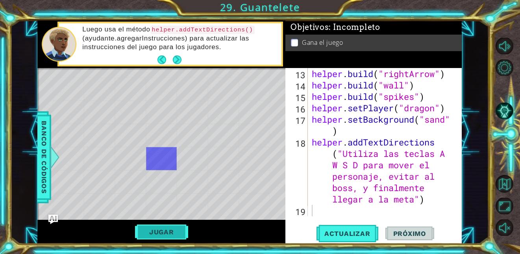
click at [173, 222] on button "Jugar" at bounding box center [161, 232] width 53 height 15
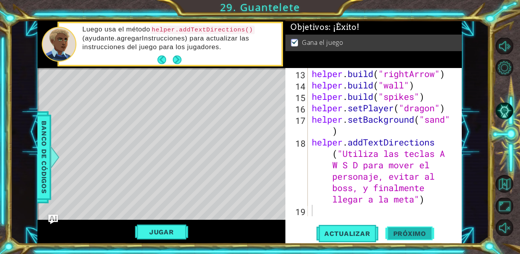
click at [411, 222] on span "Próximo" at bounding box center [409, 234] width 49 height 8
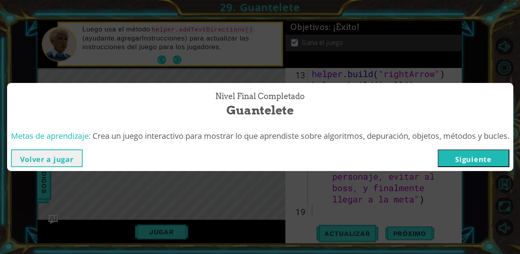
click at [455, 155] on button "Siguiente" at bounding box center [473, 158] width 72 height 18
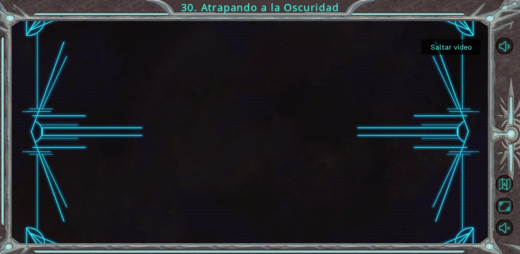
click at [453, 50] on button "Saltar video" at bounding box center [450, 46] width 59 height 15
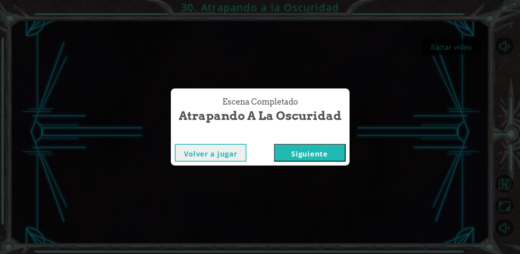
click at [324, 152] on button "Siguiente" at bounding box center [310, 153] width 72 height 18
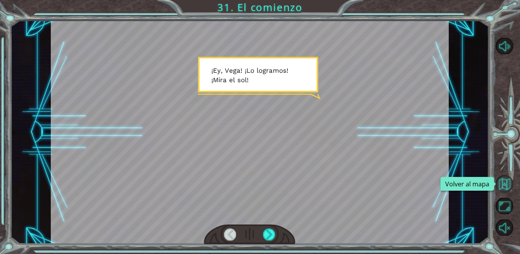
click at [502, 183] on button "Volver al mapa" at bounding box center [504, 184] width 18 height 18
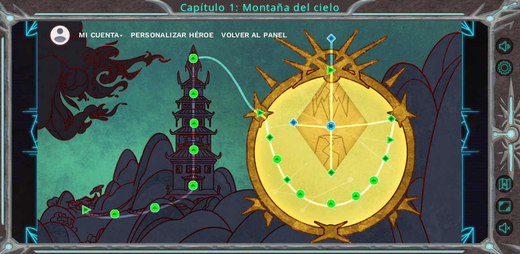
click at [263, 35] on span "Volver al panel" at bounding box center [254, 35] width 66 height 8
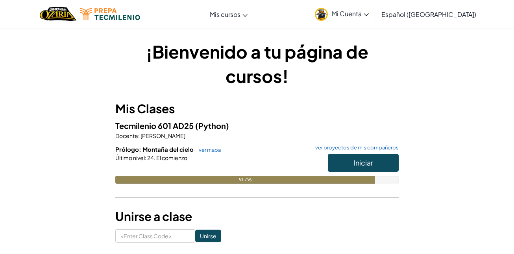
click at [369, 11] on span "Mi Cuenta" at bounding box center [350, 13] width 37 height 8
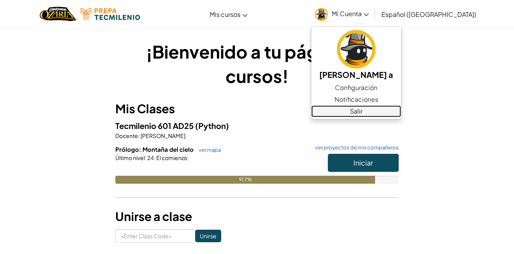
click at [401, 111] on link "Salir" at bounding box center [356, 111] width 90 height 12
